Goal: Information Seeking & Learning: Stay updated

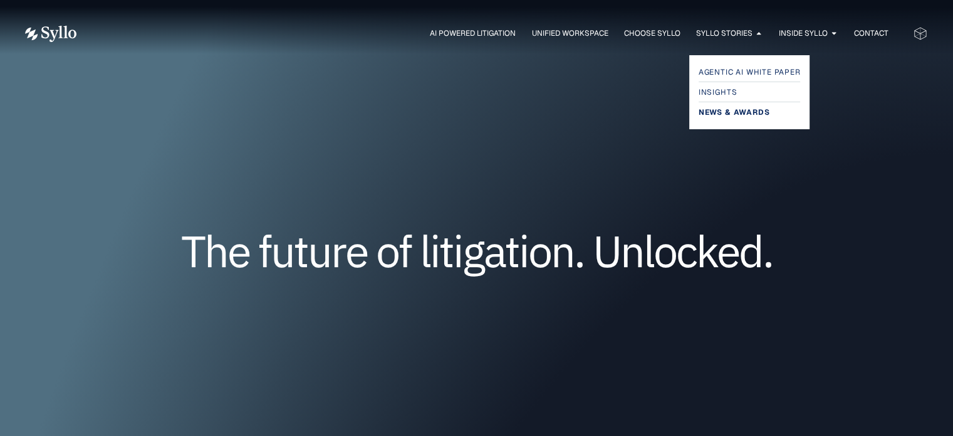
click at [725, 113] on span "News & Awards" at bounding box center [734, 112] width 71 height 15
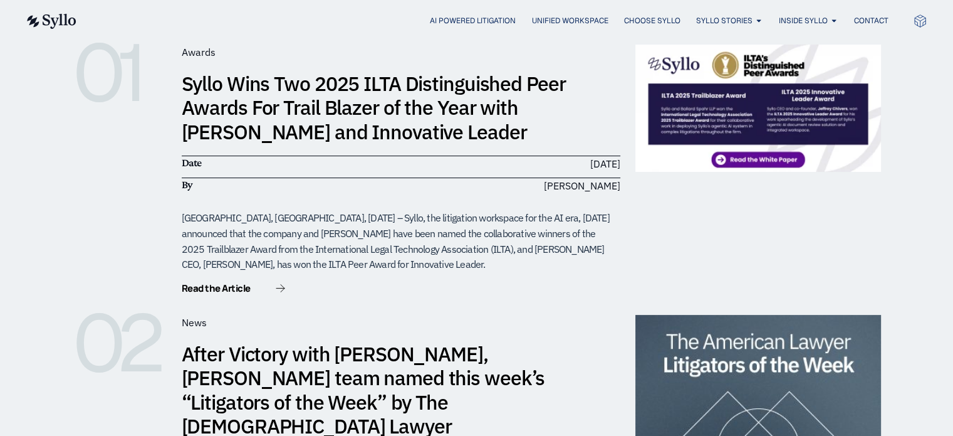
scroll to position [313, 0]
